Goal: Check status

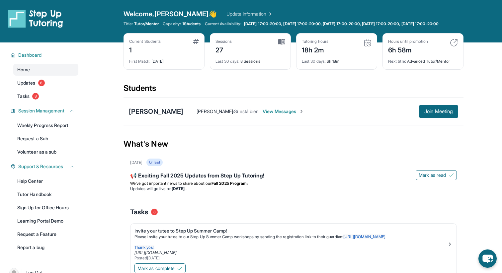
click at [353, 158] on div "What's New" at bounding box center [293, 143] width 340 height 29
click at [361, 49] on div "Tutoring hours 18h 2m" at bounding box center [337, 47] width 70 height 16
click at [367, 47] on img at bounding box center [367, 43] width 8 height 8
click at [324, 64] on span "Last 30 days :" at bounding box center [314, 61] width 24 height 5
click at [349, 64] on div "Last 30 days : 6h 18m" at bounding box center [337, 59] width 70 height 9
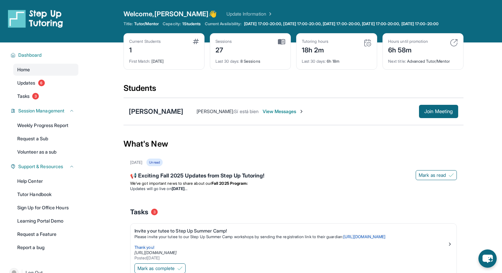
click at [359, 83] on div "Current Students 1 First Match : [DATE] Sessions 27 Last 30 days : 8 Sessions T…" at bounding box center [293, 58] width 340 height 50
